Goal: Task Accomplishment & Management: Manage account settings

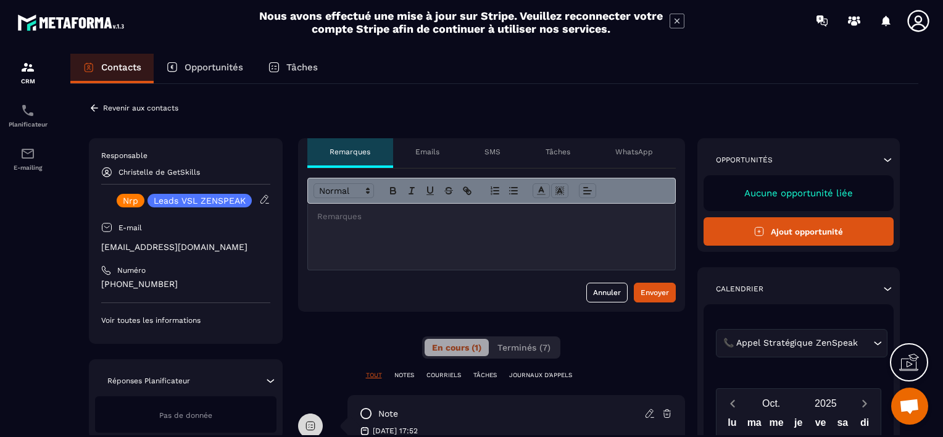
click at [106, 107] on p "Revenir aux contacts" at bounding box center [140, 108] width 75 height 9
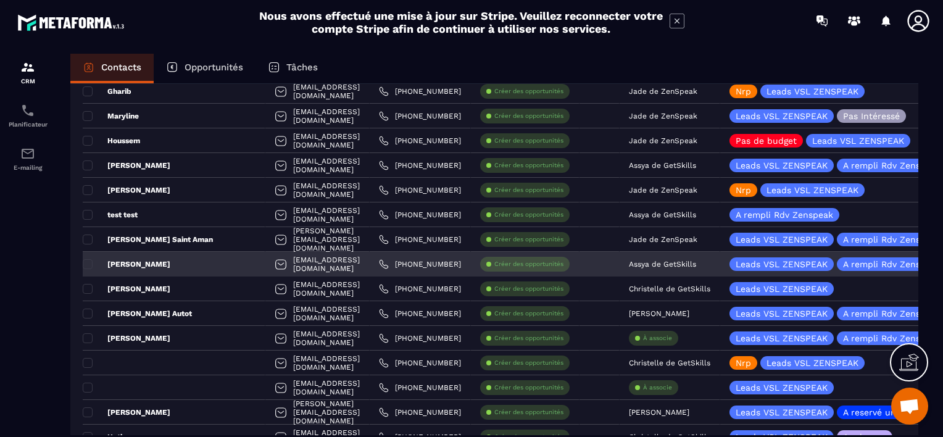
scroll to position [708, 0]
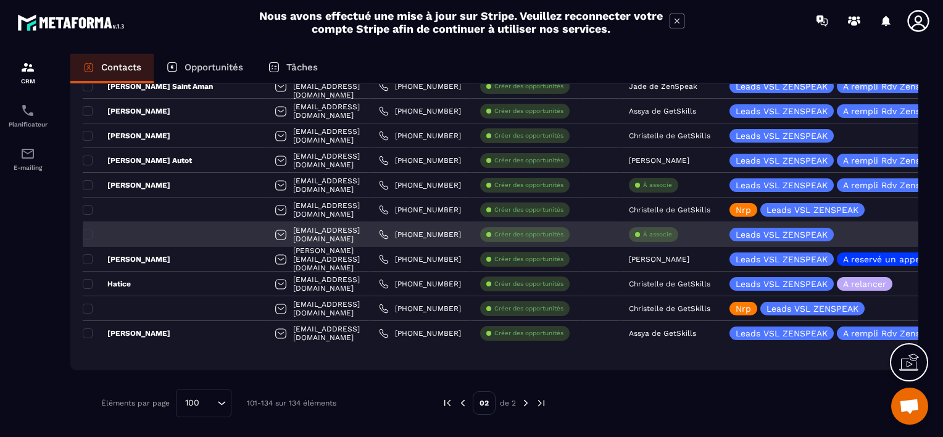
drag, startPoint x: 622, startPoint y: 231, endPoint x: 615, endPoint y: 232, distance: 6.8
click at [635, 232] on circle at bounding box center [637, 234] width 5 height 5
click at [643, 233] on p "À associe" at bounding box center [657, 234] width 29 height 9
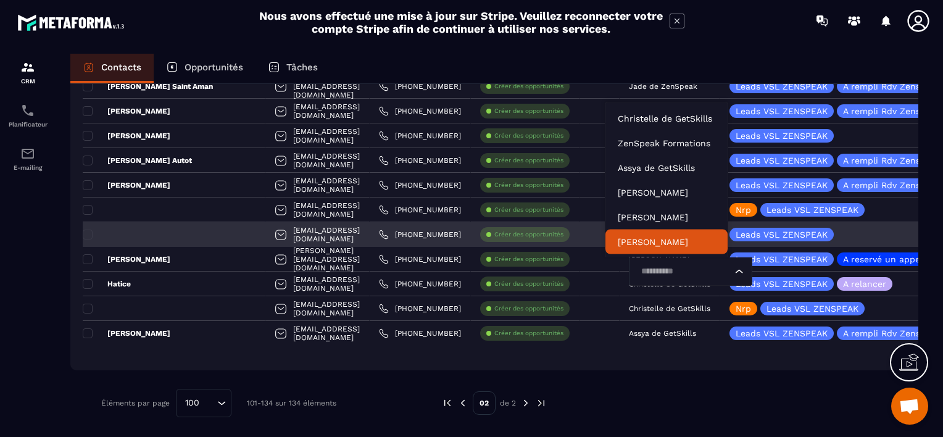
click at [637, 273] on input "Search for option" at bounding box center [684, 272] width 95 height 14
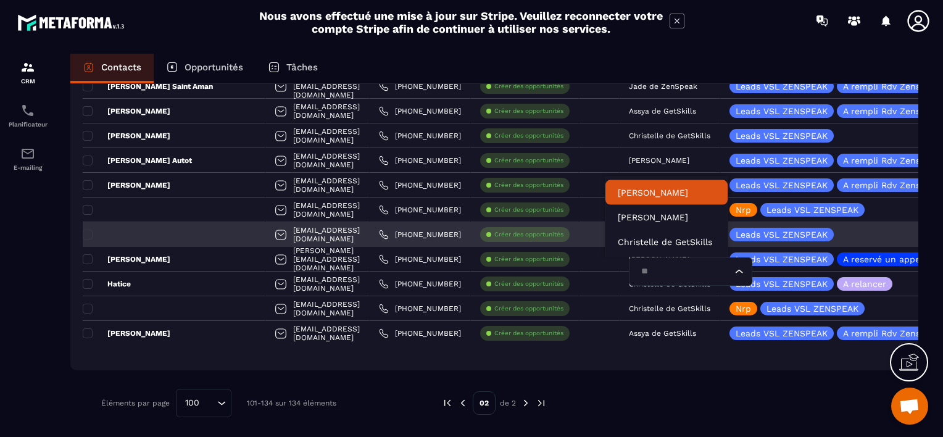
type input "***"
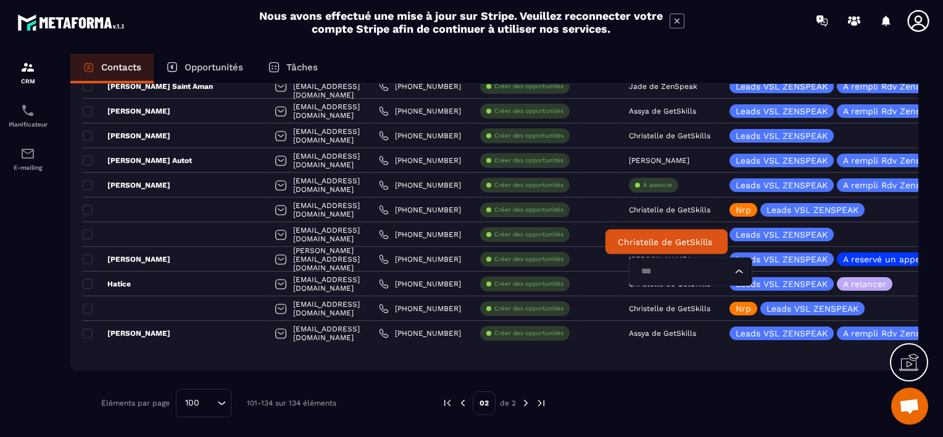
click at [634, 239] on p "Christelle de GetSkills" at bounding box center [667, 242] width 98 height 12
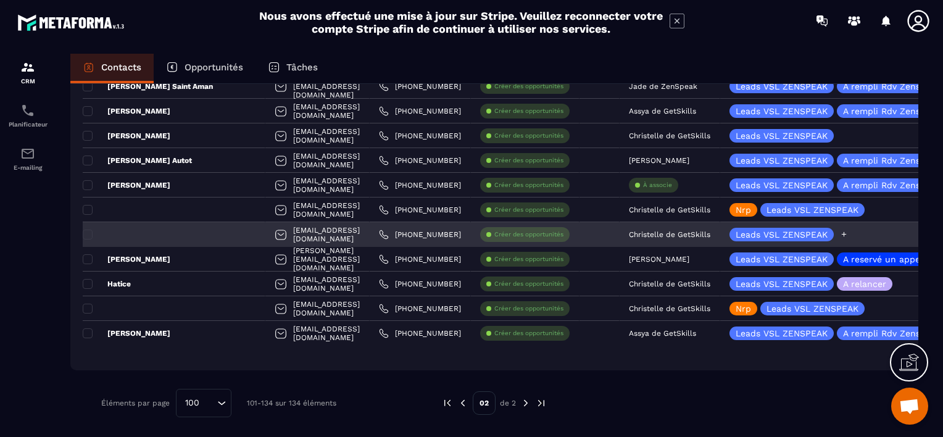
click at [840, 231] on icon at bounding box center [844, 234] width 8 height 8
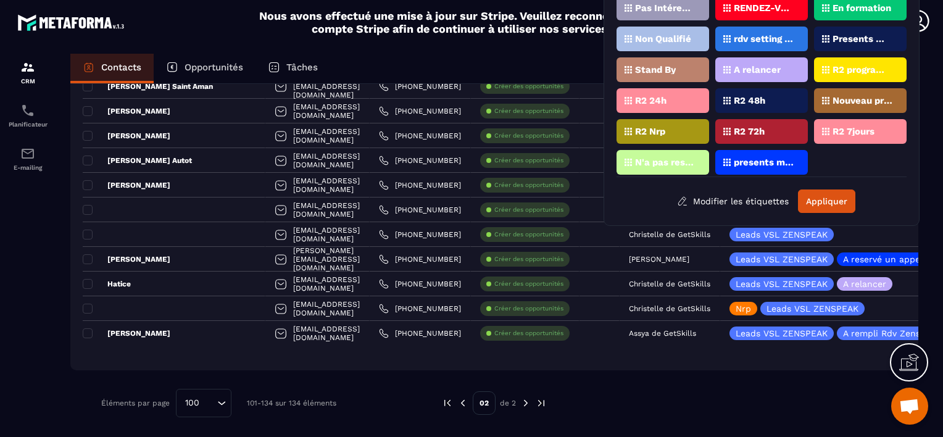
scroll to position [0, 0]
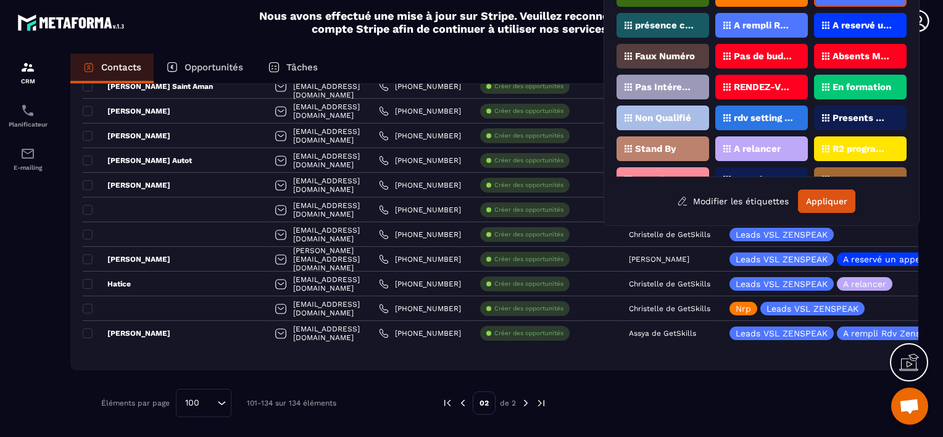
click at [839, 196] on button "Appliquer" at bounding box center [826, 200] width 57 height 23
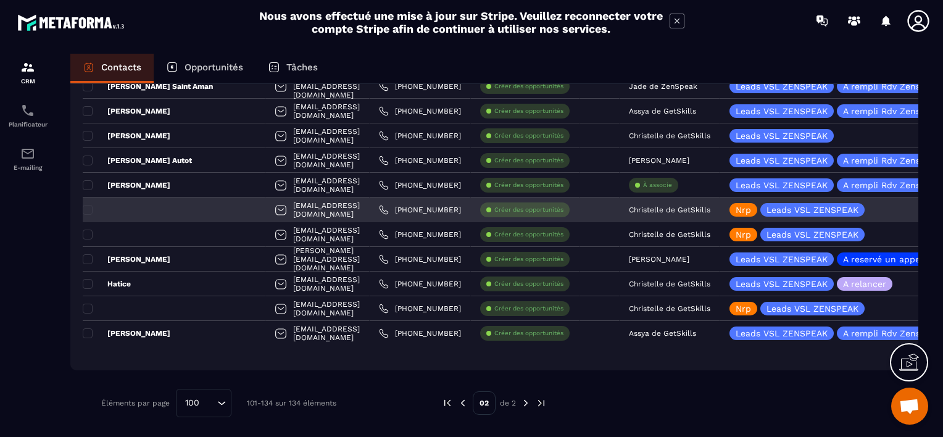
click at [144, 207] on div at bounding box center [174, 209] width 183 height 25
